Goal: Task Accomplishment & Management: Manage account settings

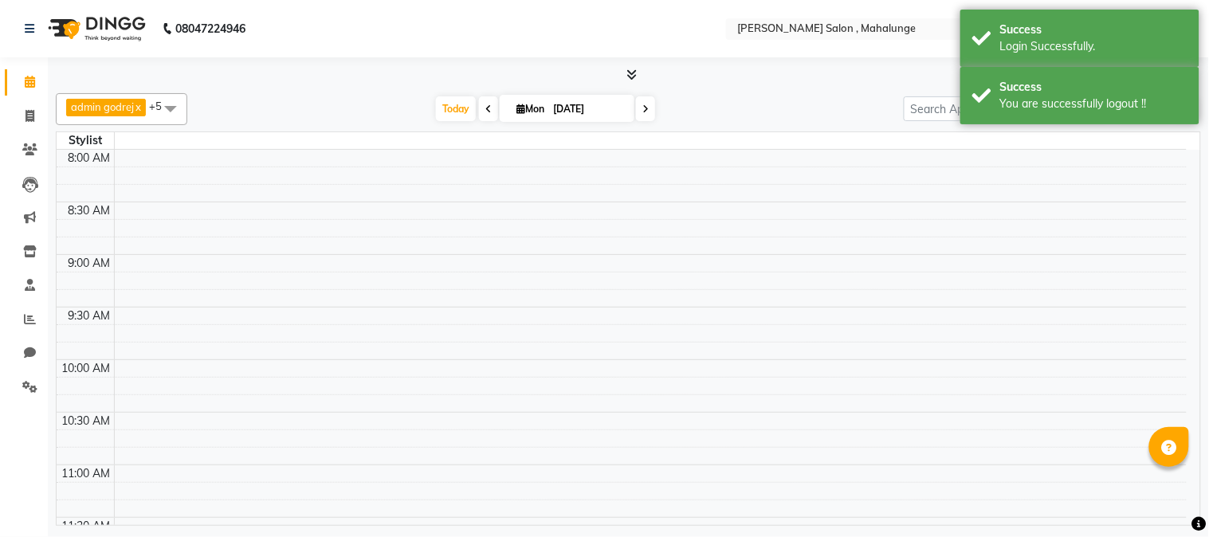
select select "en"
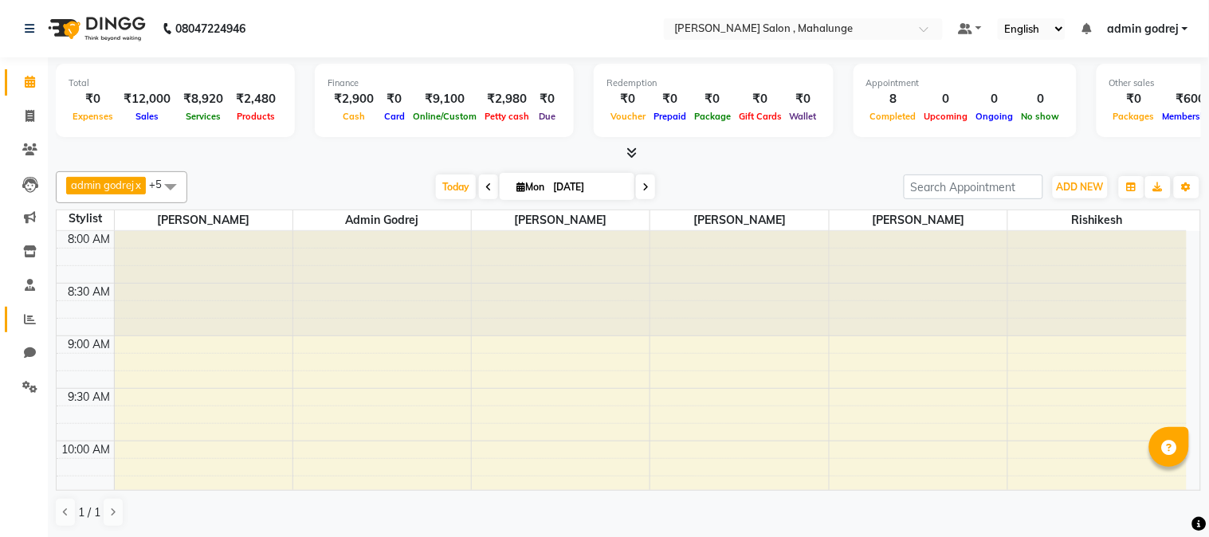
click at [29, 329] on link "Reports" at bounding box center [24, 320] width 38 height 26
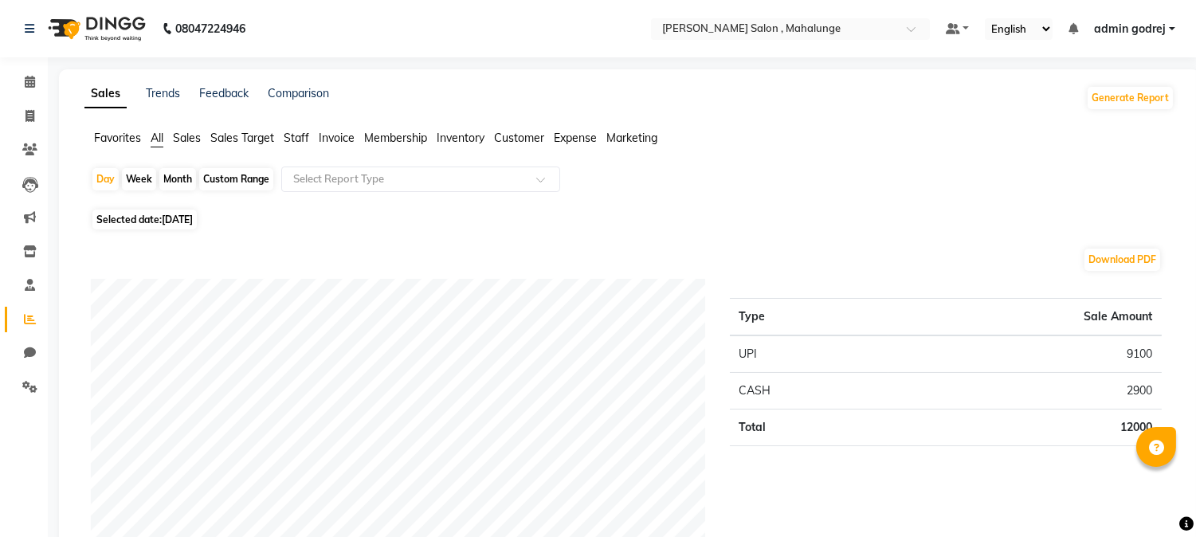
click at [185, 179] on div "Month" at bounding box center [177, 179] width 37 height 22
select select "9"
select select "2025"
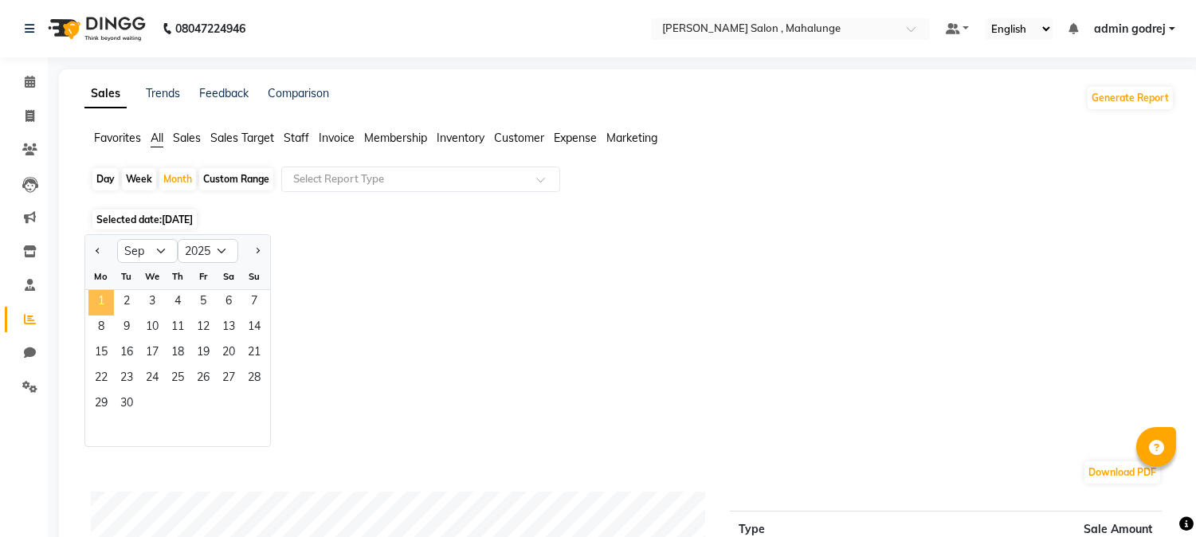
click at [93, 297] on span "1" at bounding box center [100, 302] width 25 height 25
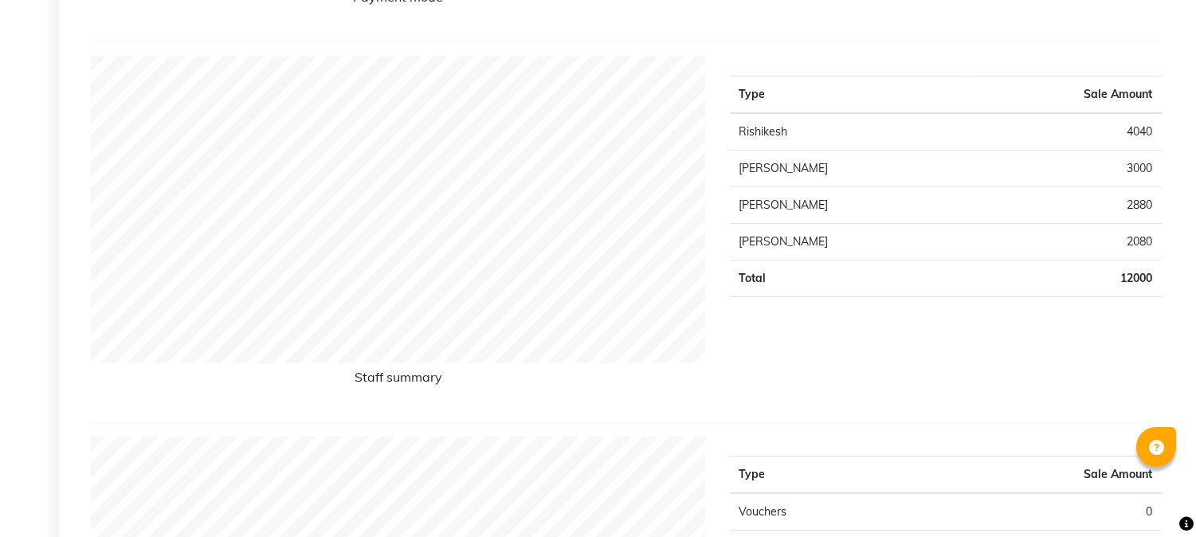
scroll to position [619, 0]
